Goal: Task Accomplishment & Management: Manage account settings

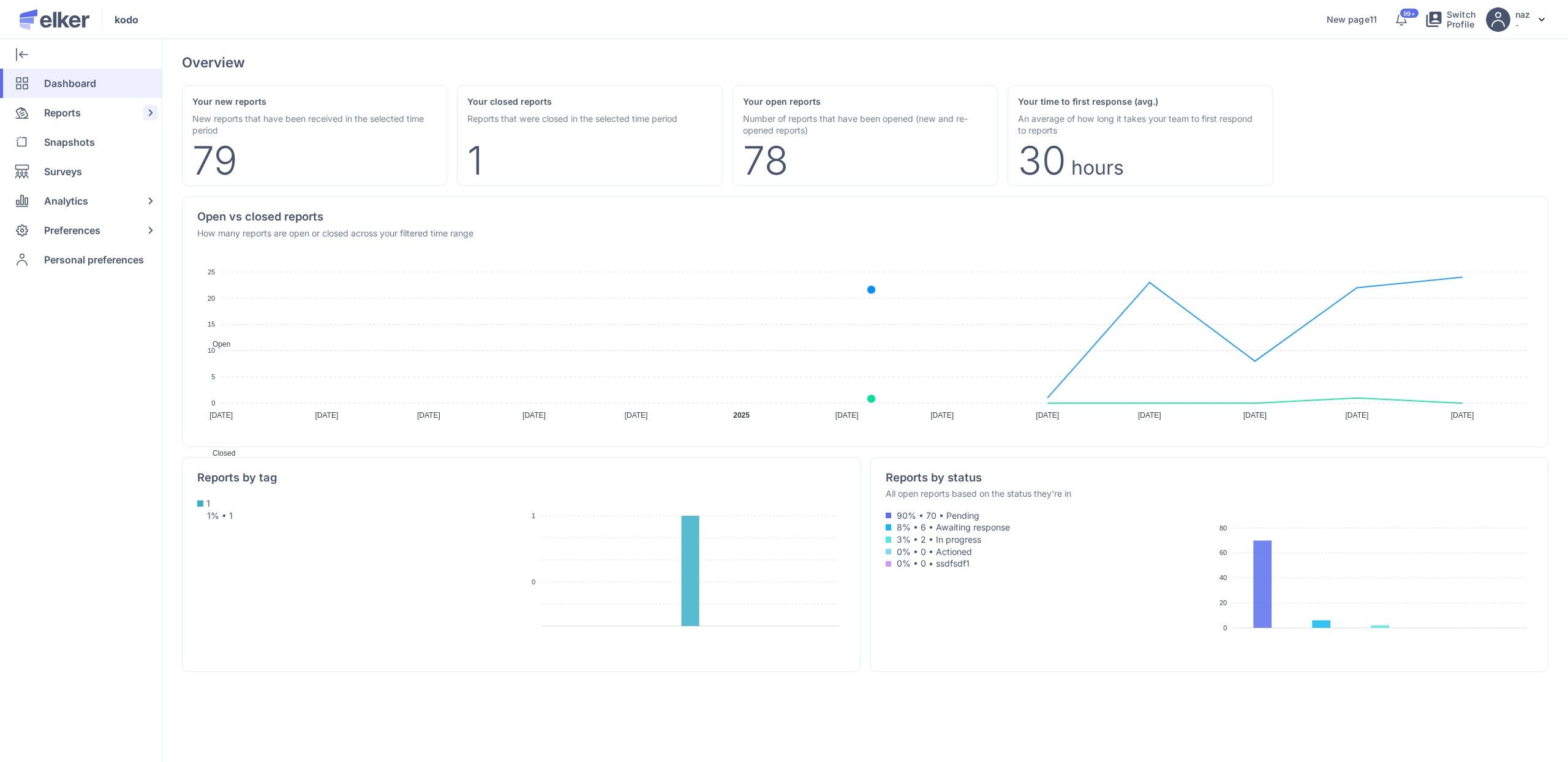
click at [47, 115] on span "Reports" at bounding box center [62, 112] width 37 height 29
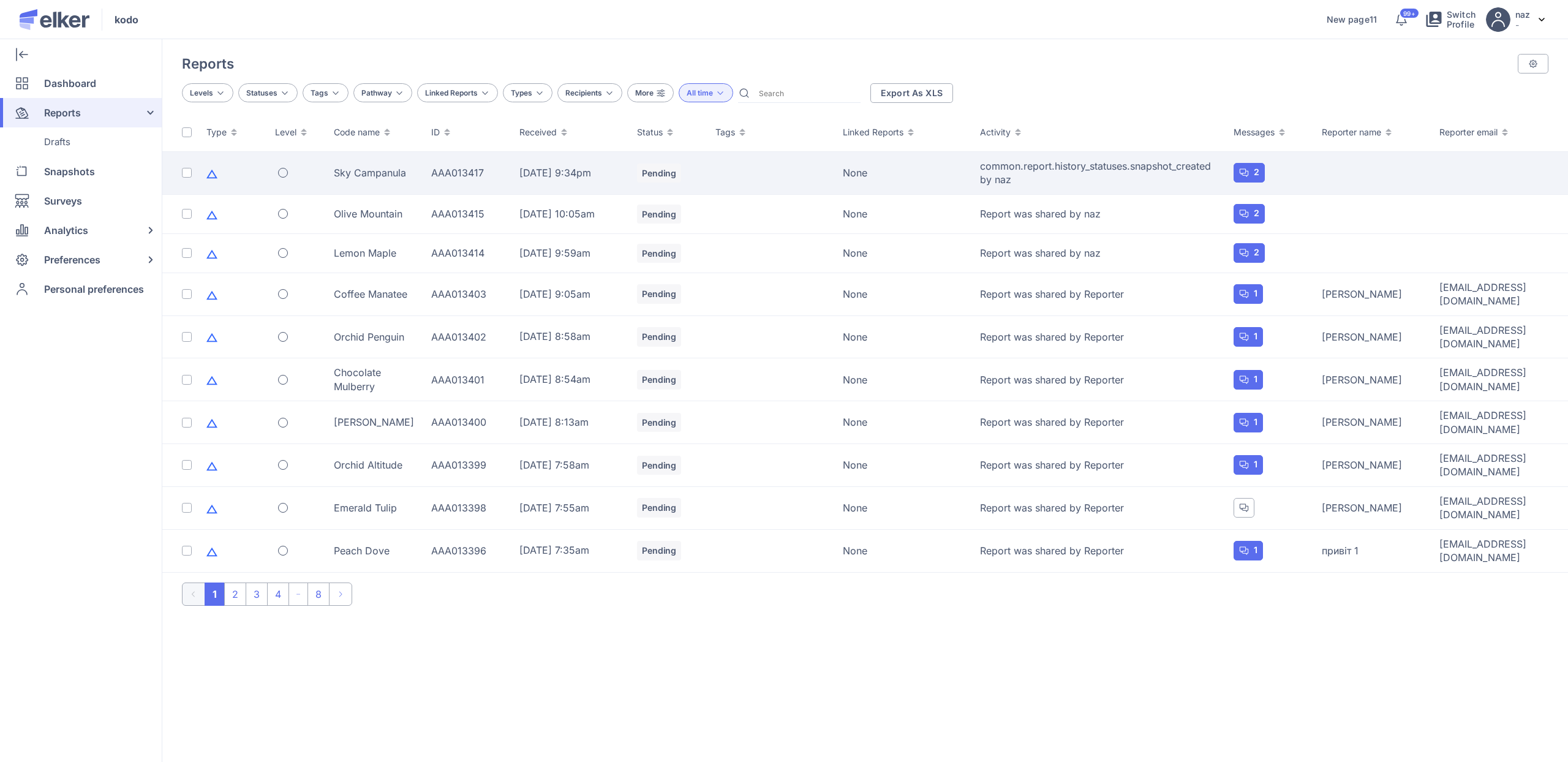
click at [479, 164] on td "AAA013417" at bounding box center [467, 173] width 88 height 43
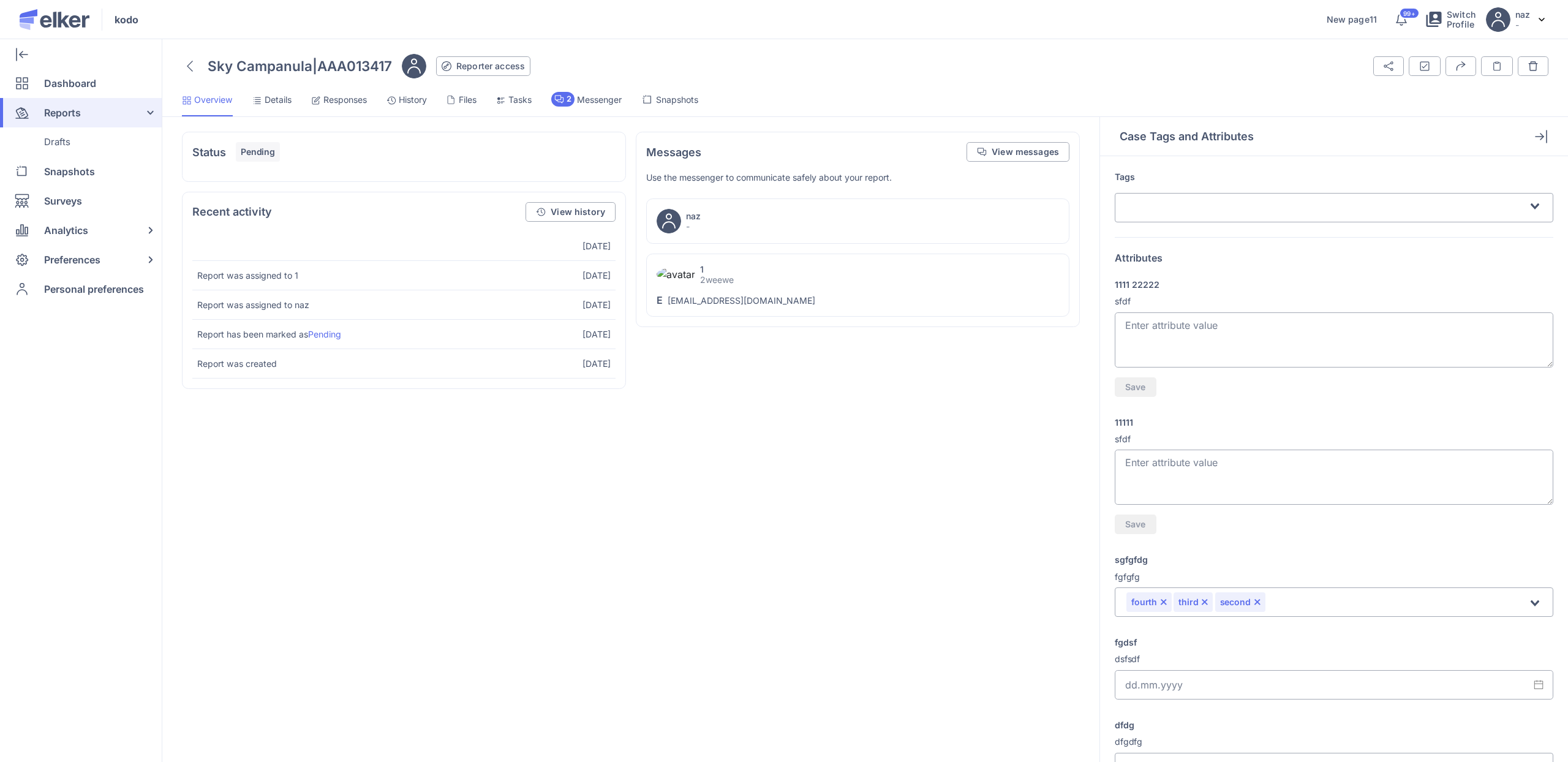
click at [676, 101] on span "Snapshots" at bounding box center [677, 100] width 42 height 12
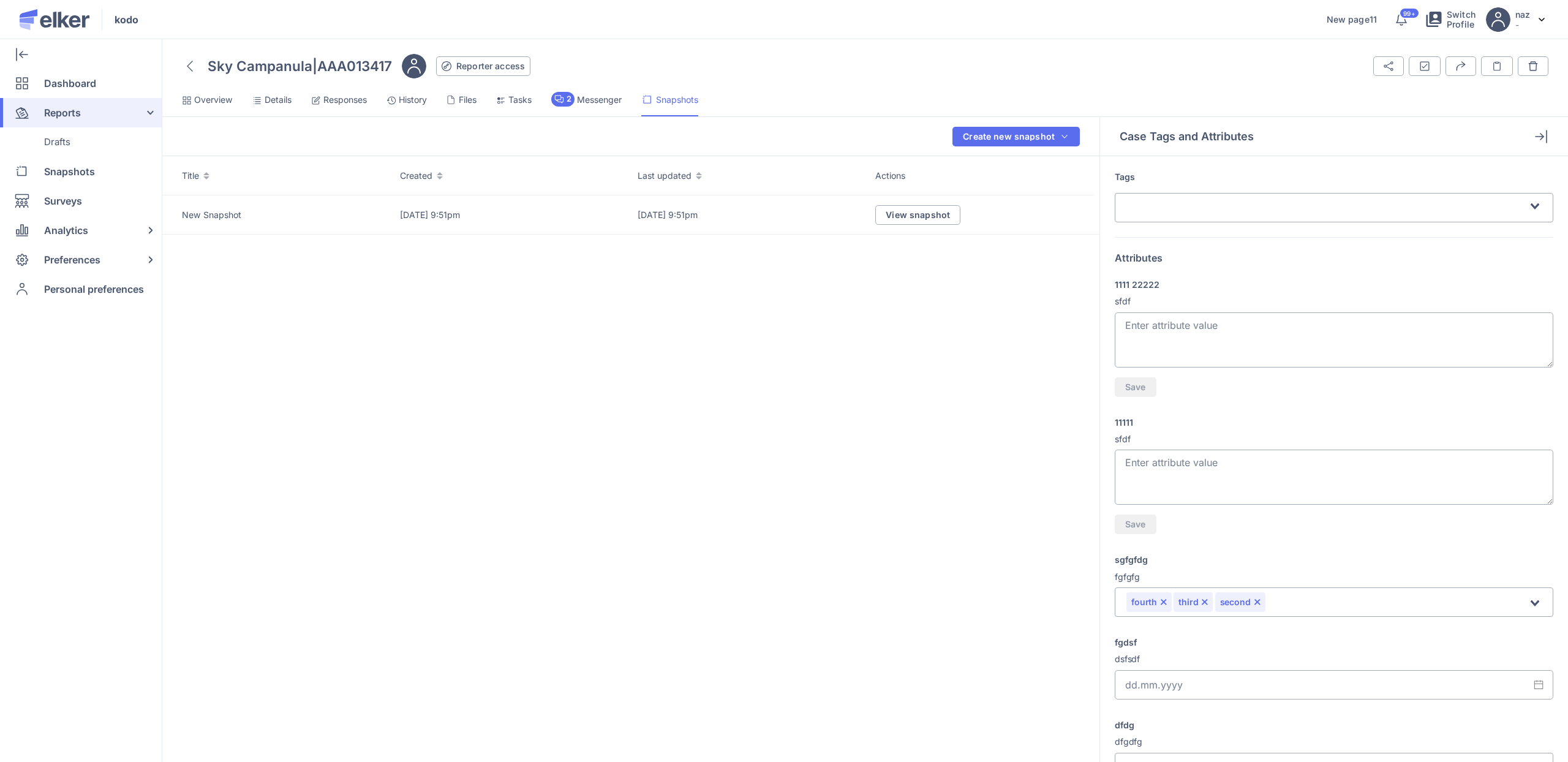
click at [641, 105] on li "2 Messenger" at bounding box center [670, 104] width 57 height 25
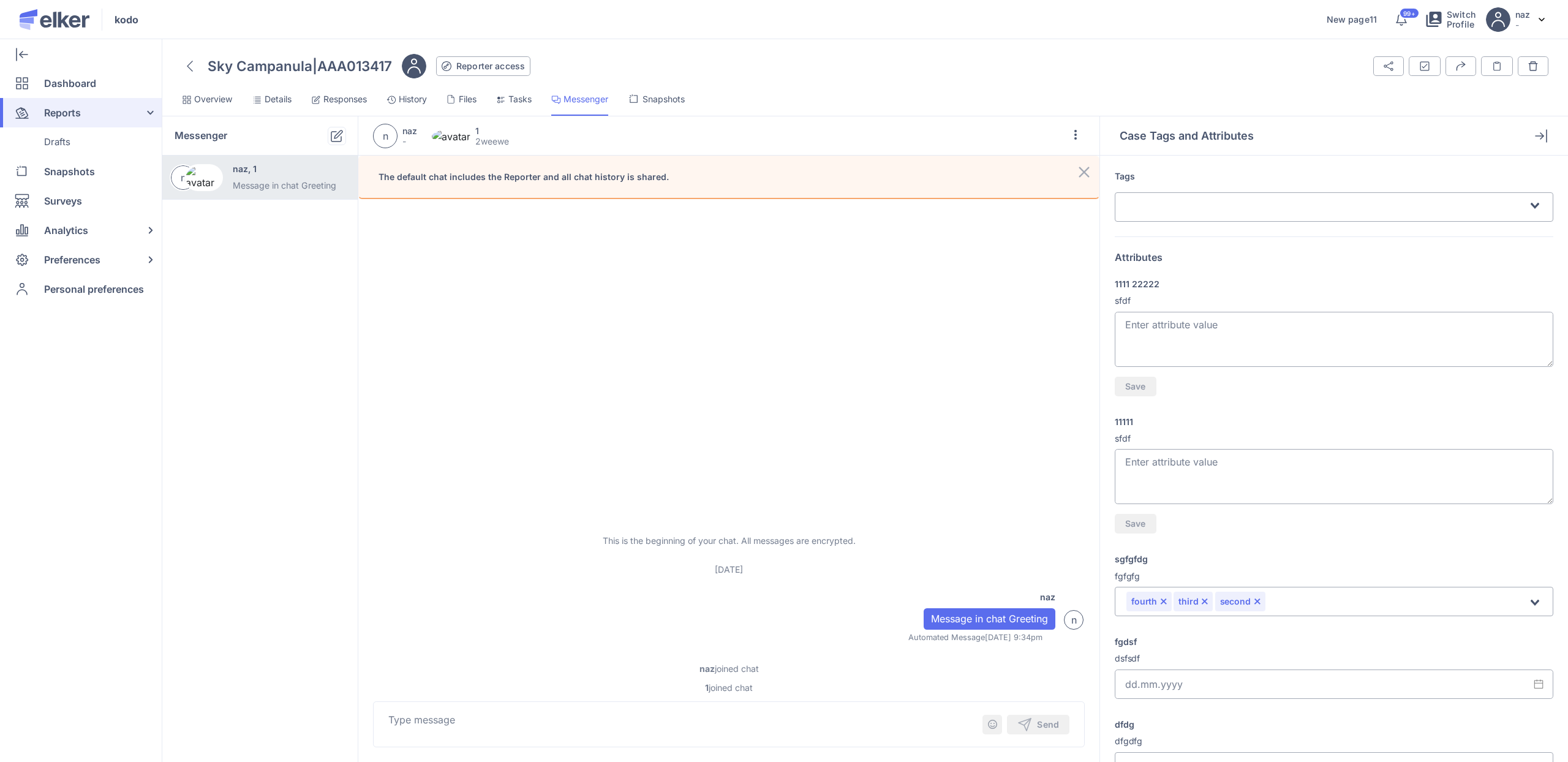
click at [551, 109] on li "Tasks" at bounding box center [580, 104] width 57 height 24
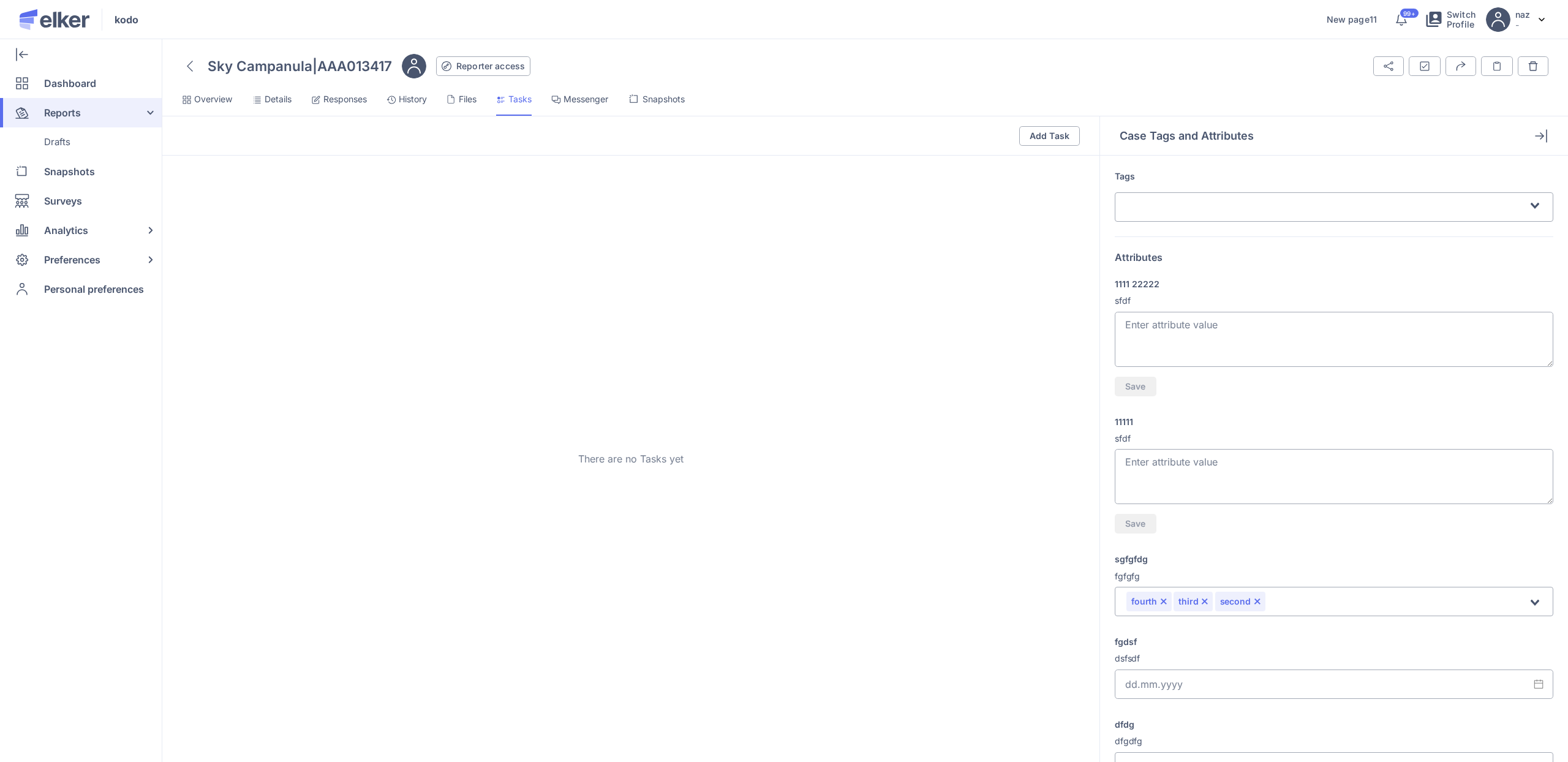
click at [473, 104] on span "Files" at bounding box center [468, 99] width 18 height 12
click at [417, 101] on span "History" at bounding box center [413, 99] width 29 height 12
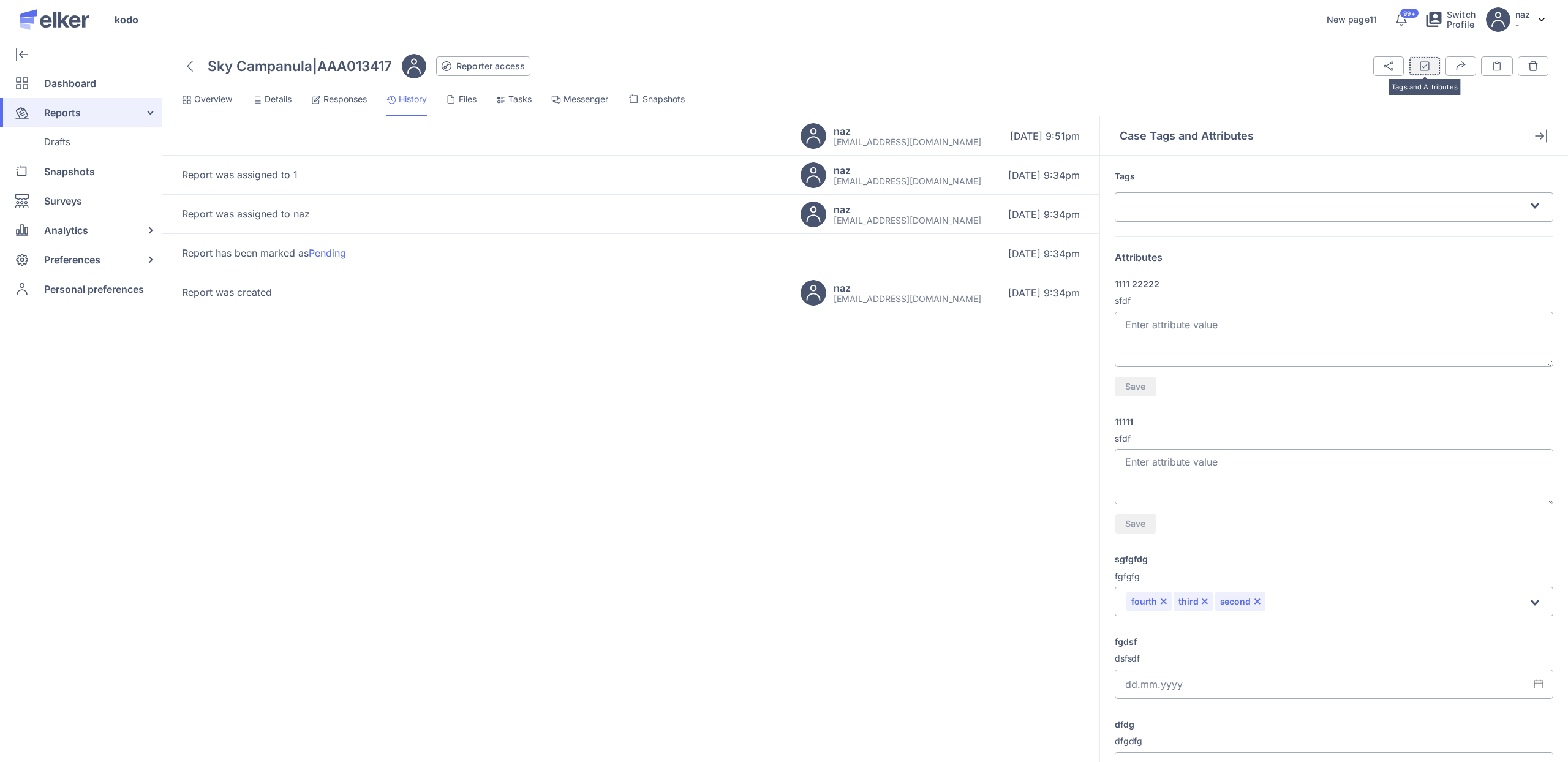
click at [1431, 64] on button "Tags and Attributes" at bounding box center [1425, 66] width 32 height 20
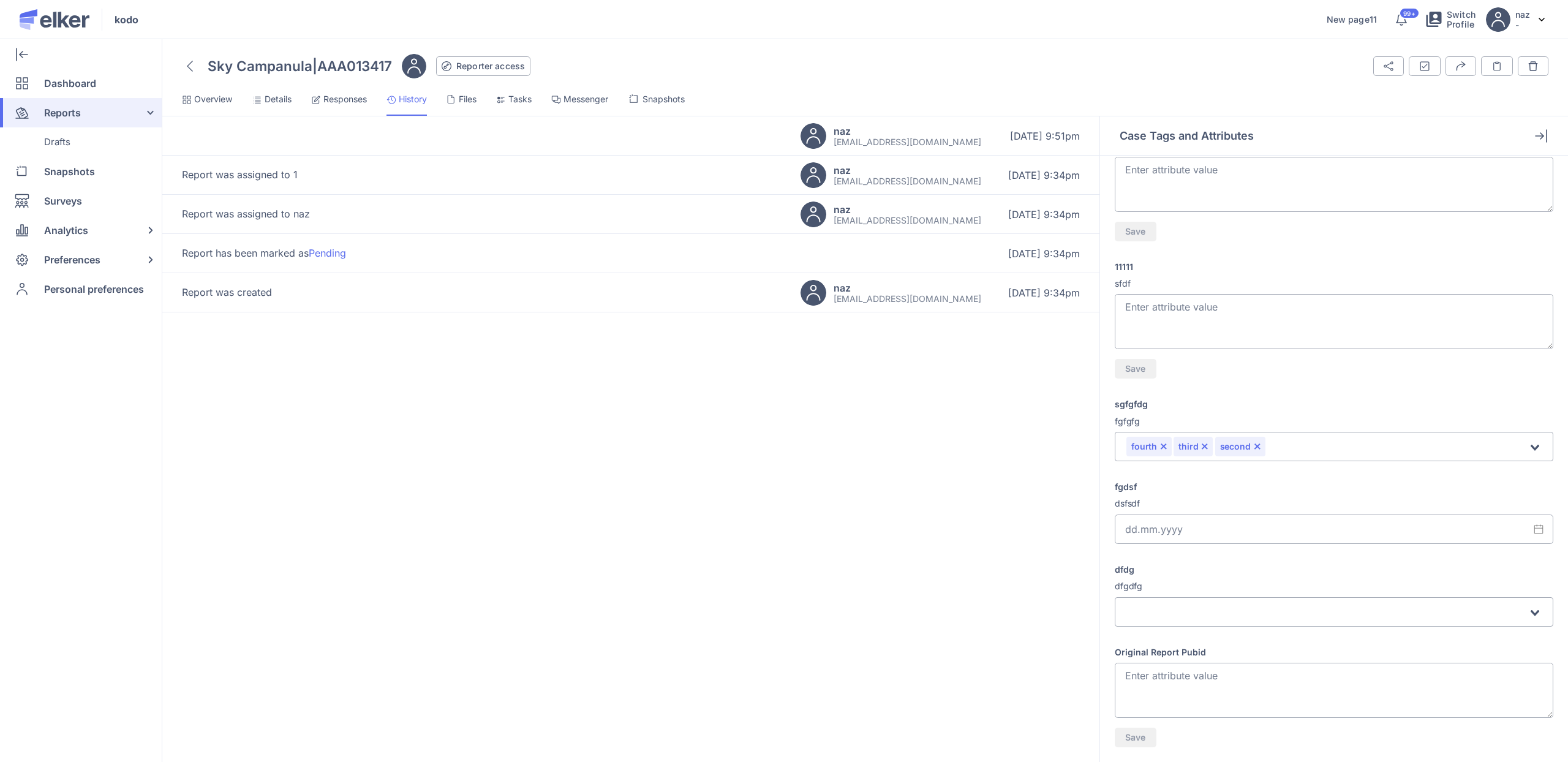
click at [589, 97] on span "Messenger" at bounding box center [586, 99] width 45 height 12
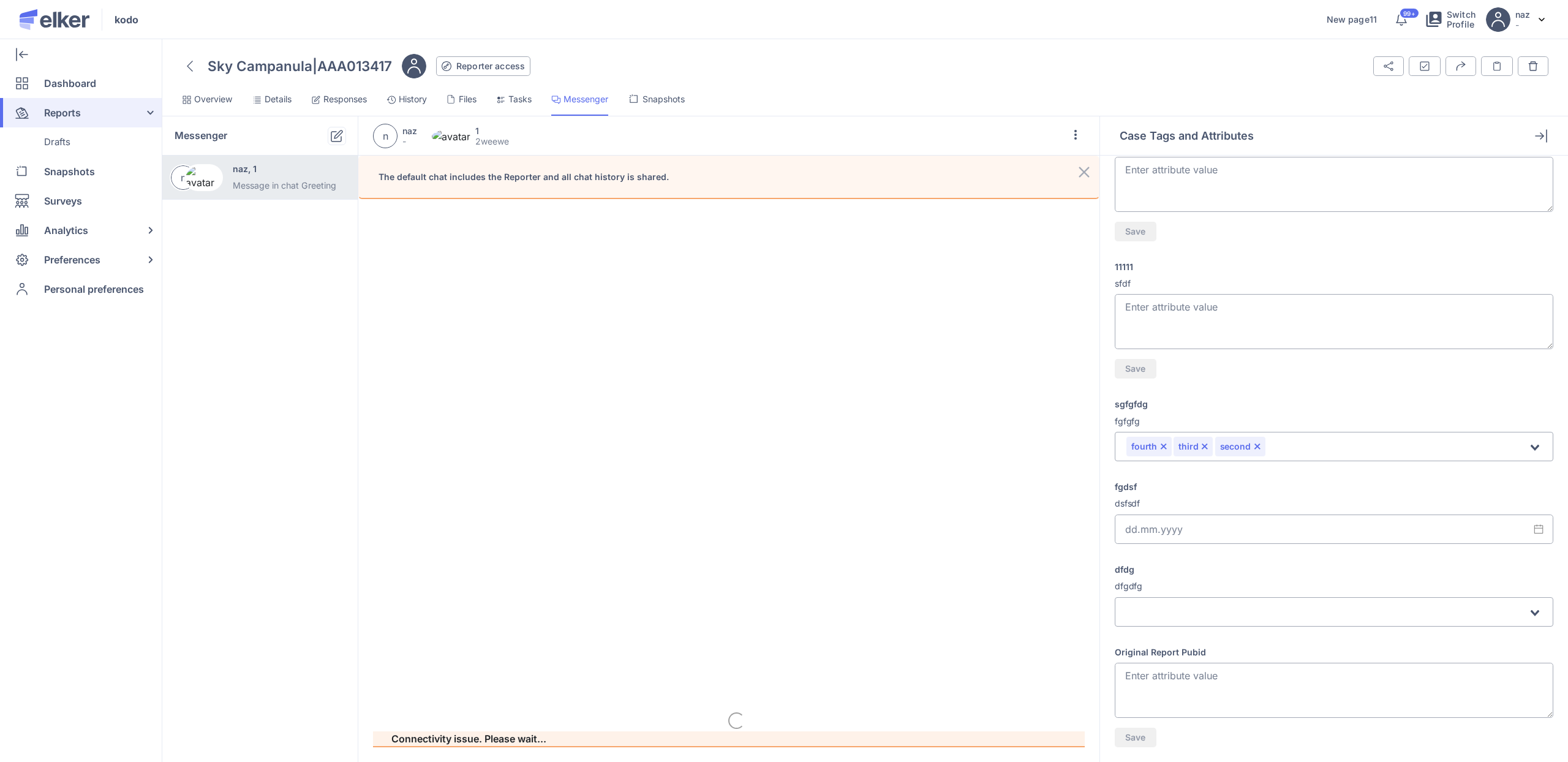
click at [656, 107] on li "Snapshots" at bounding box center [656, 104] width 57 height 24
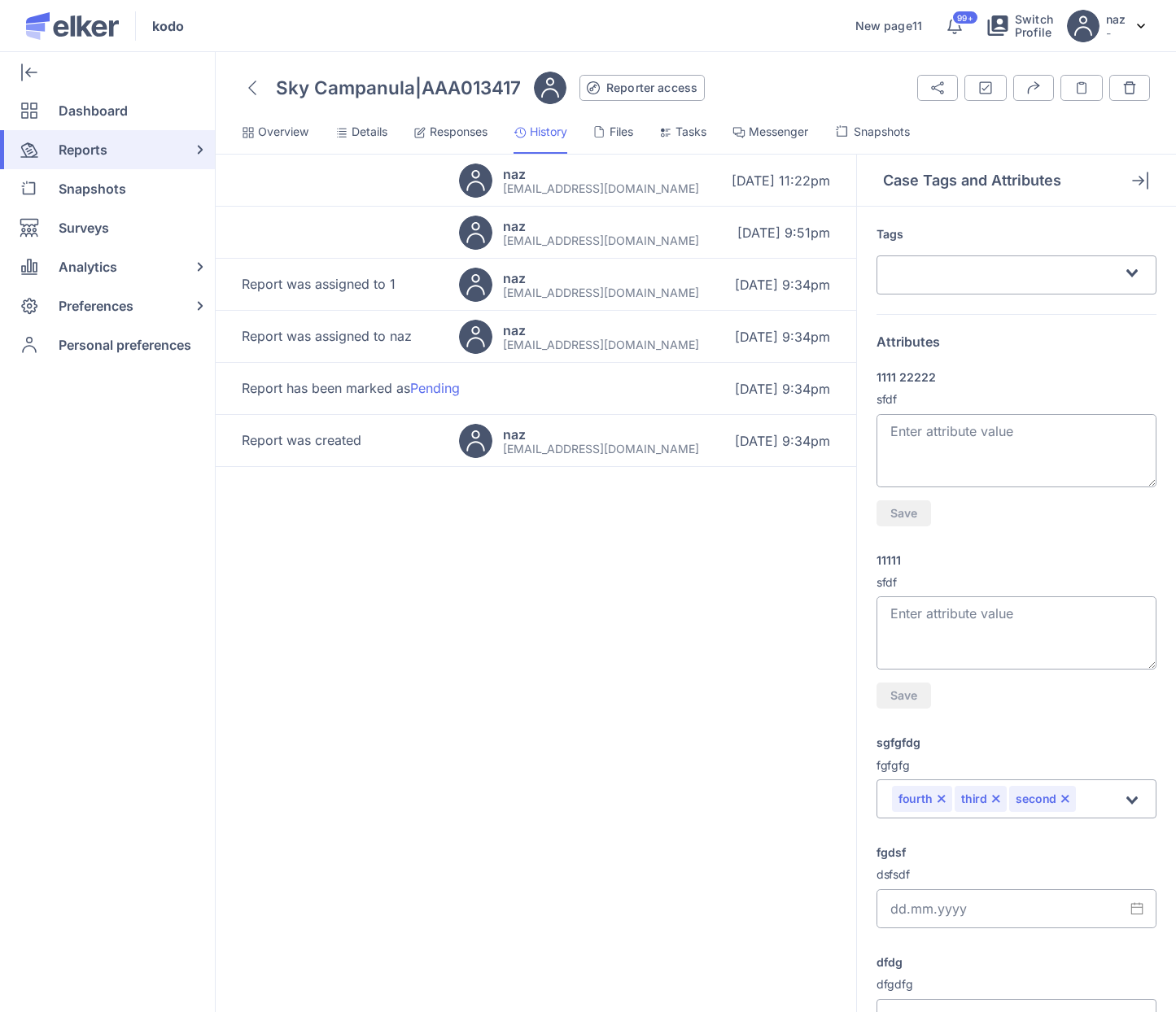
click at [380, 135] on span "Details" at bounding box center [369, 132] width 36 height 16
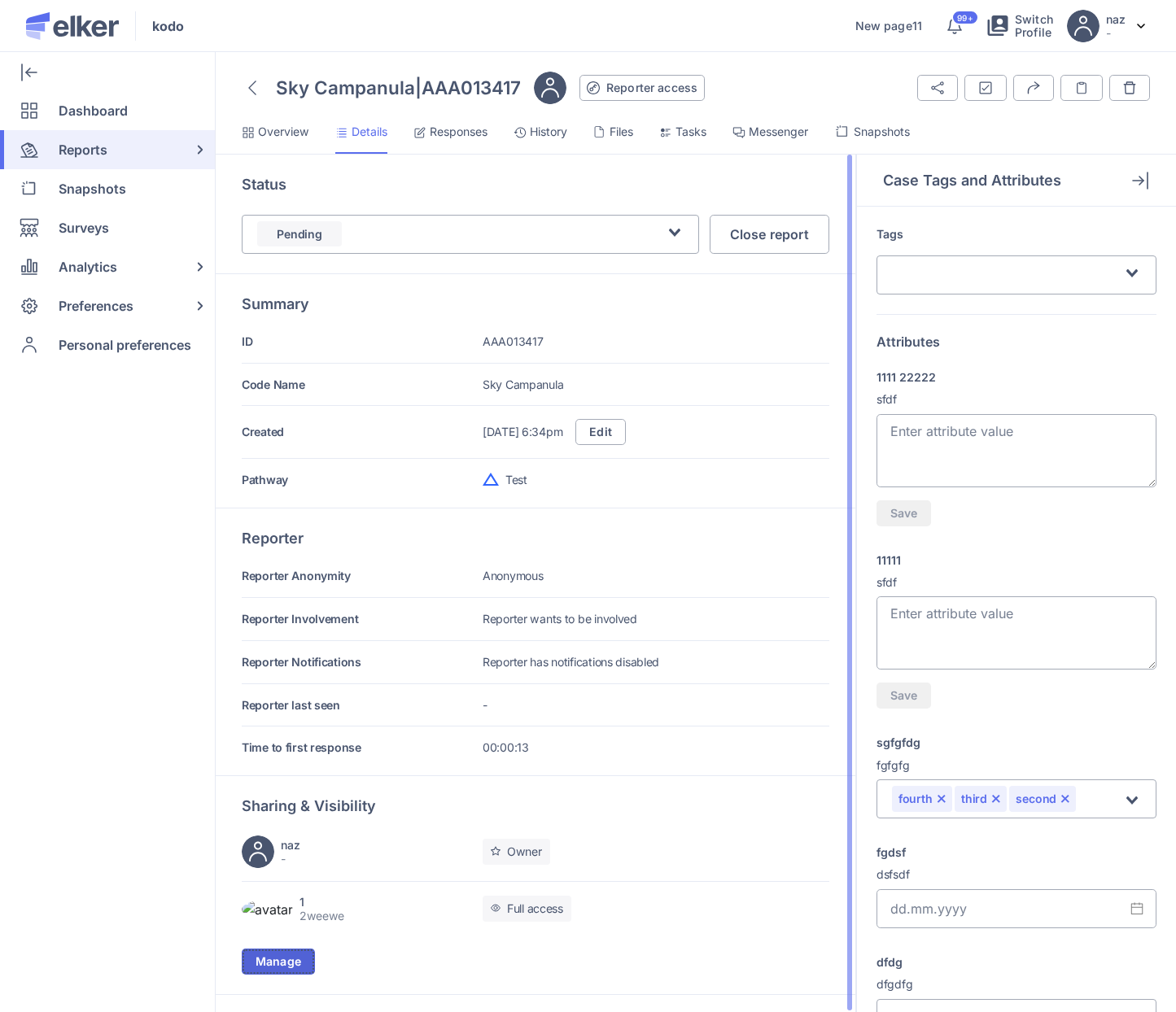
click at [280, 967] on span "Manage" at bounding box center [278, 960] width 46 height 11
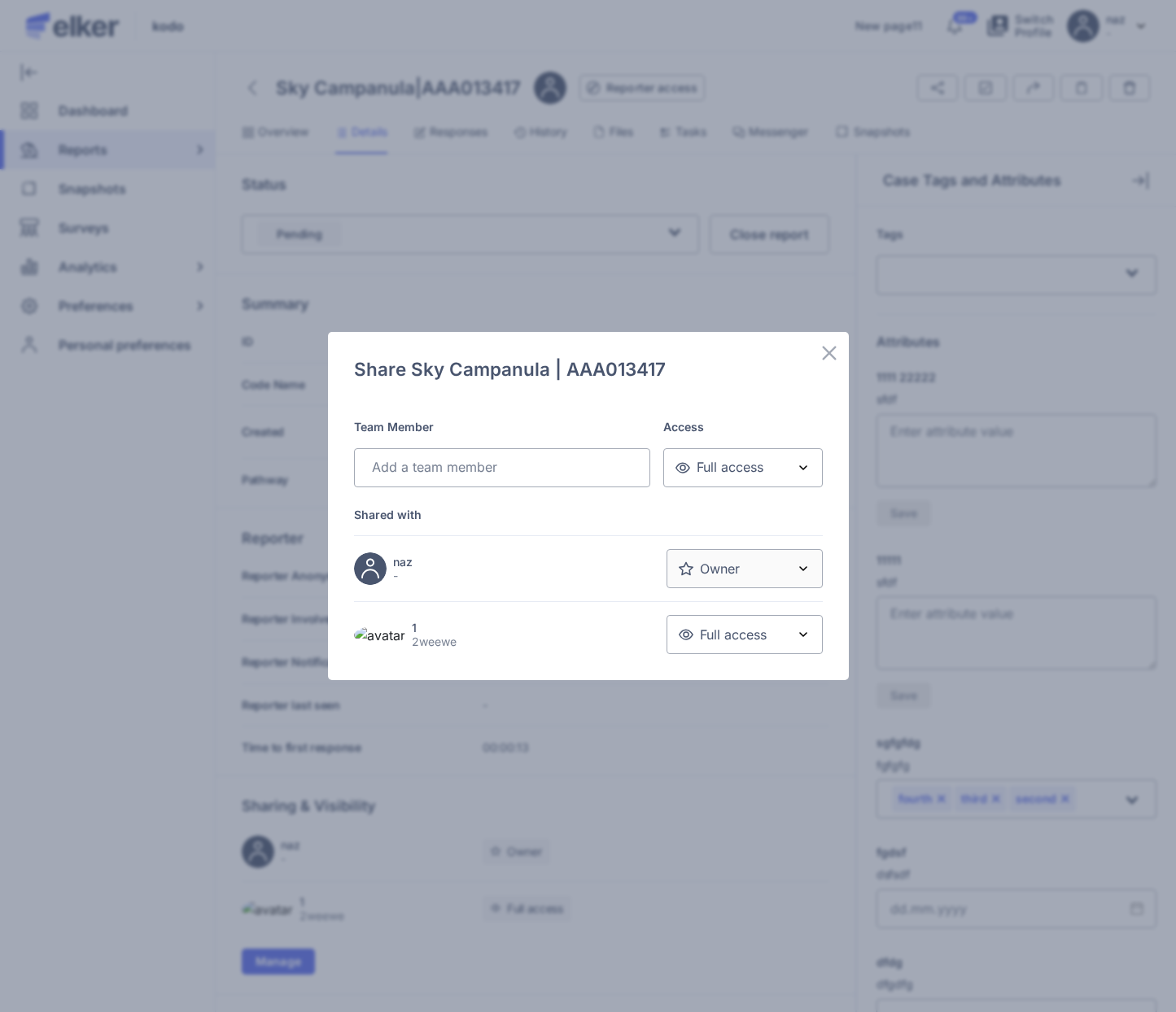
click at [726, 626] on span "Full access" at bounding box center [722, 634] width 88 height 18
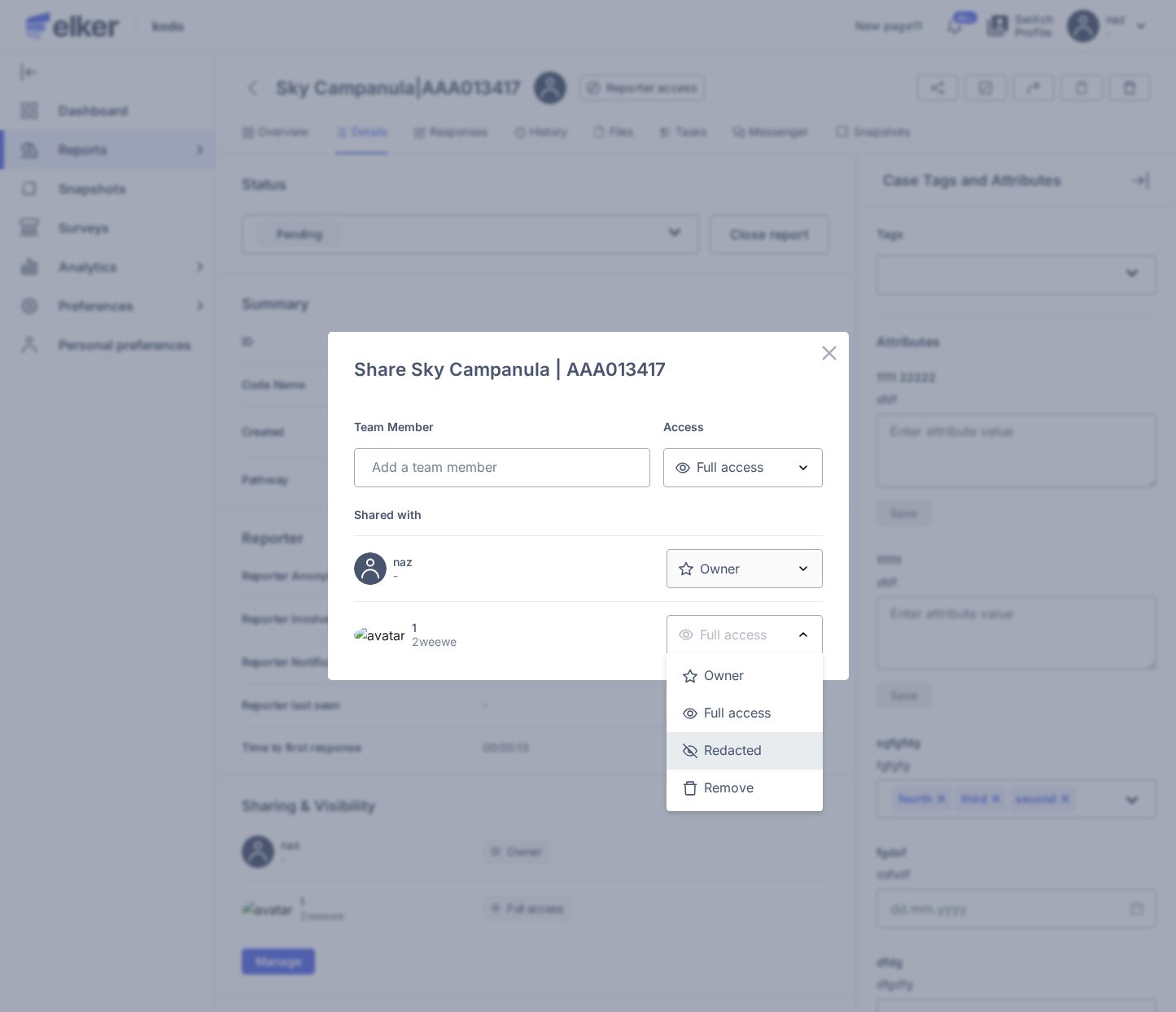
click at [725, 746] on div "Redacted" at bounding box center [744, 750] width 124 height 33
